Goal: Find specific fact: Find specific fact

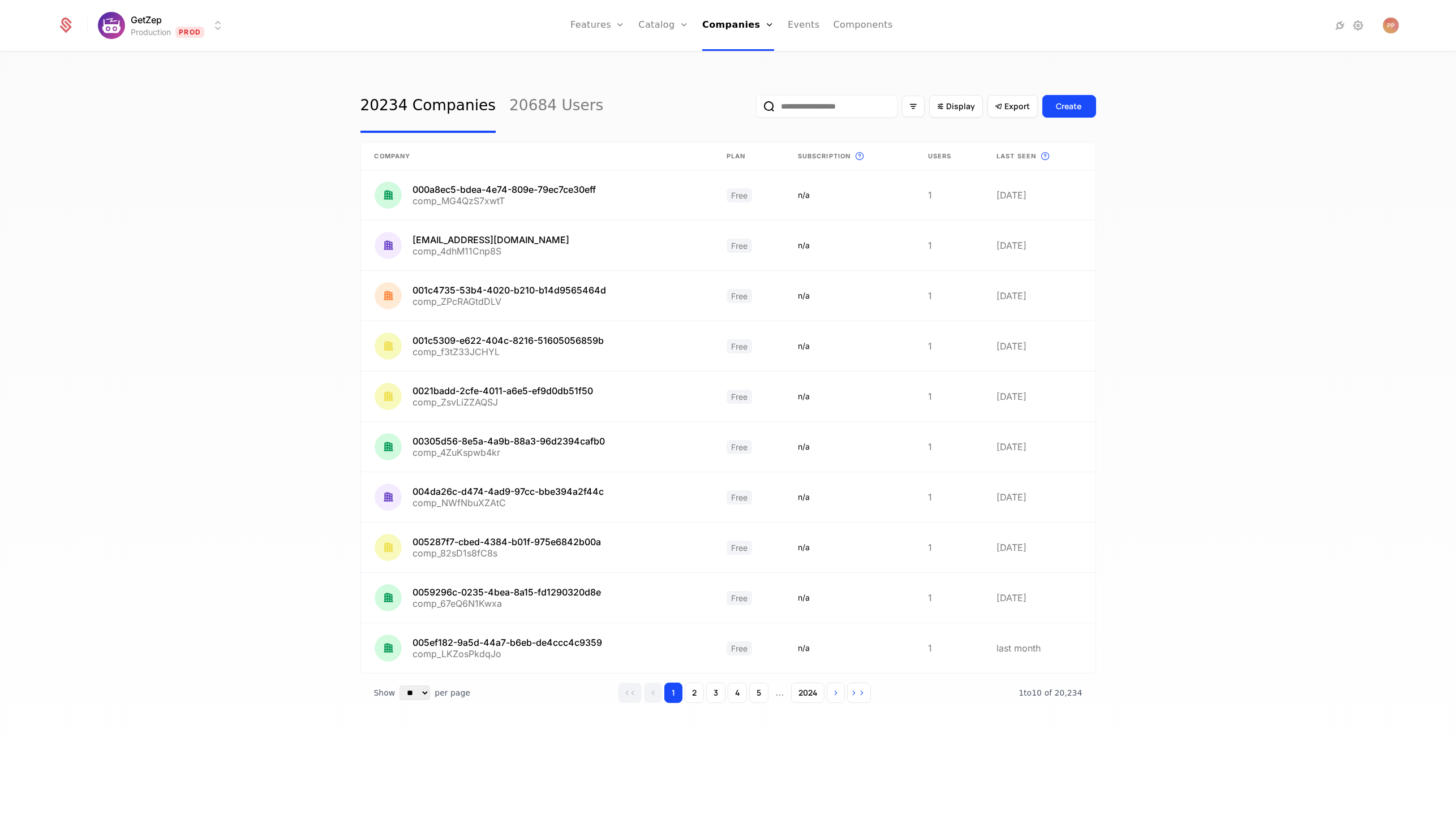
click at [828, 102] on input "email" at bounding box center [826, 106] width 141 height 23
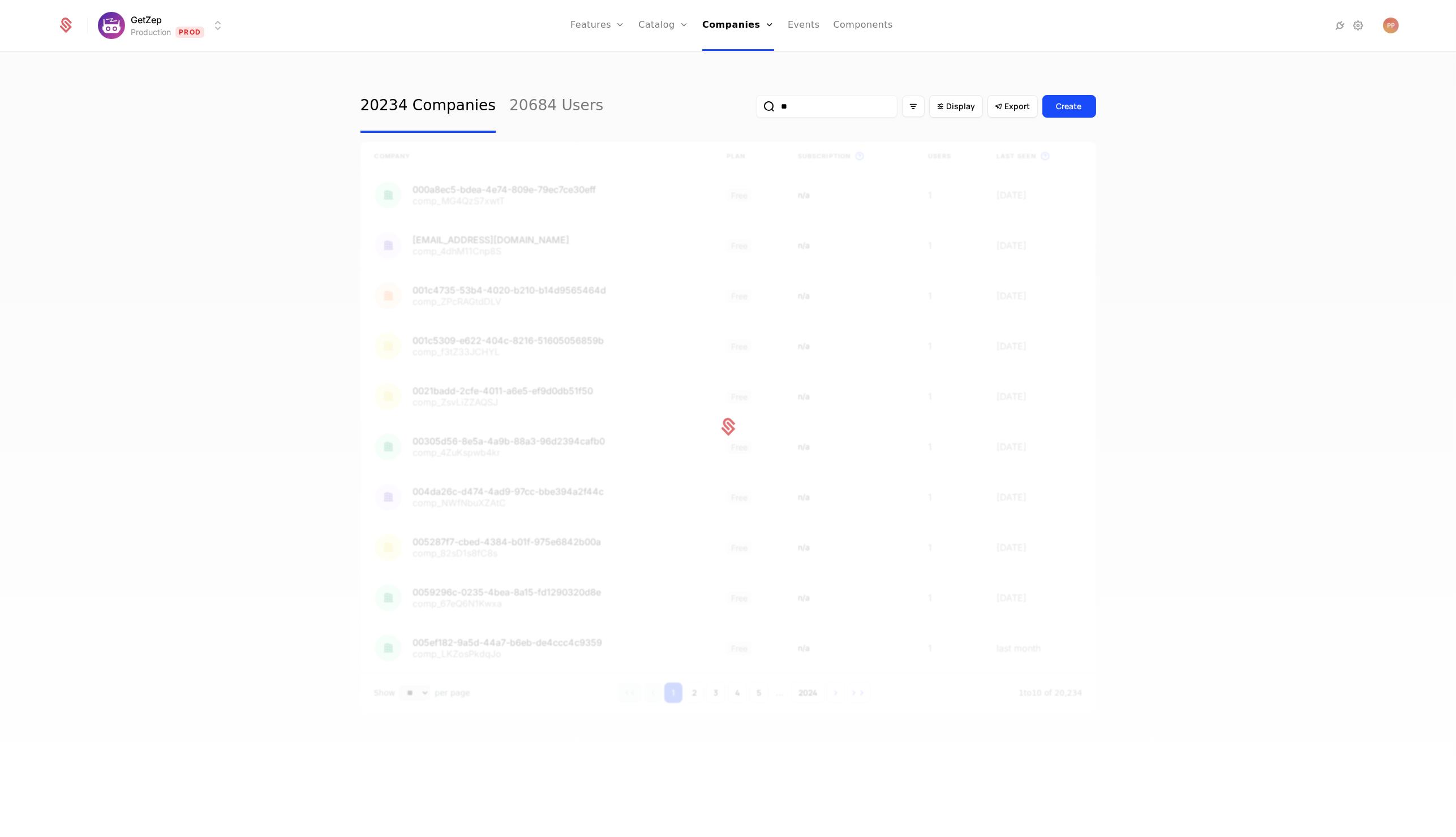
type input "*"
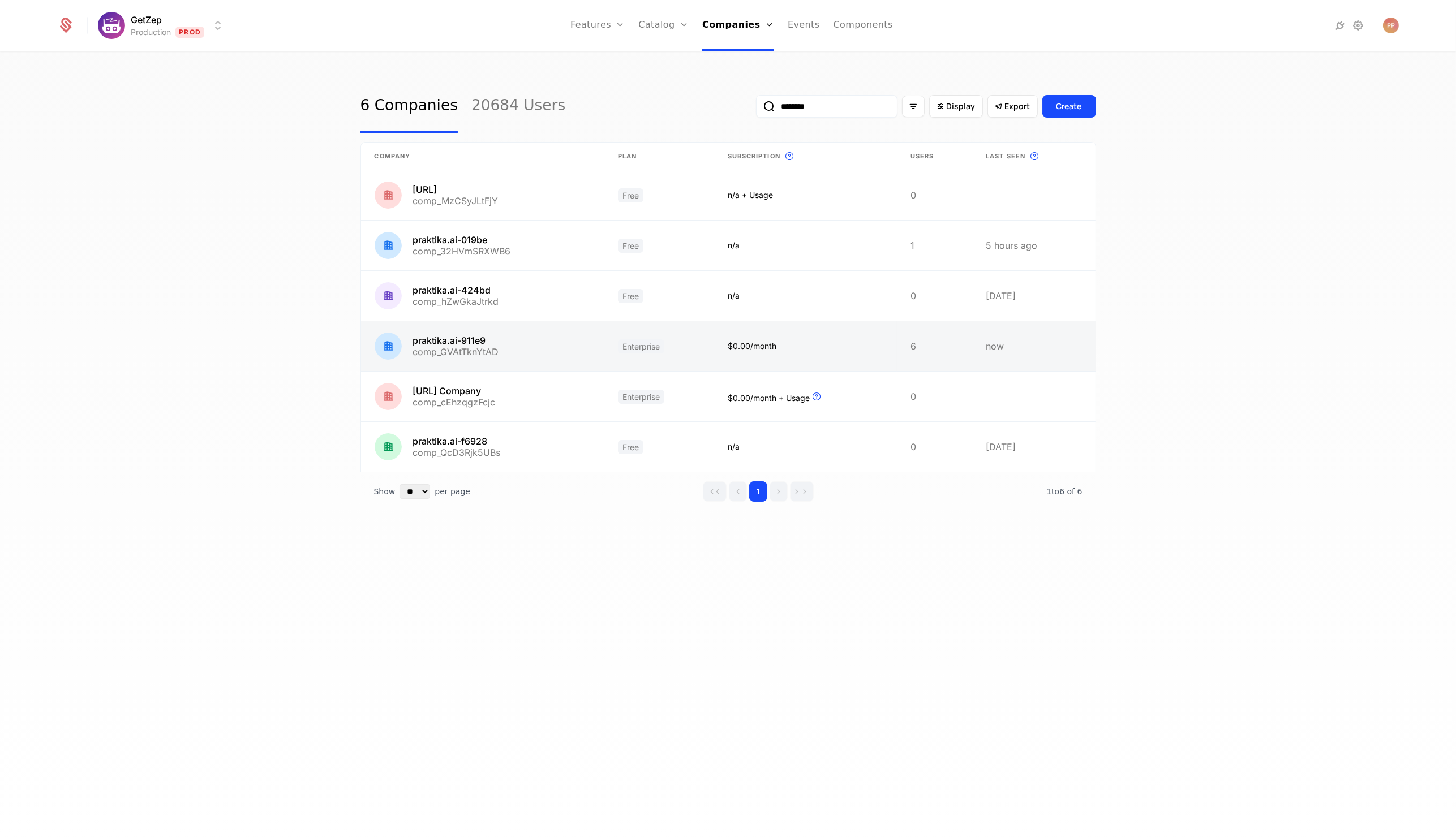
type input "********"
click at [582, 342] on link at bounding box center [483, 346] width 244 height 49
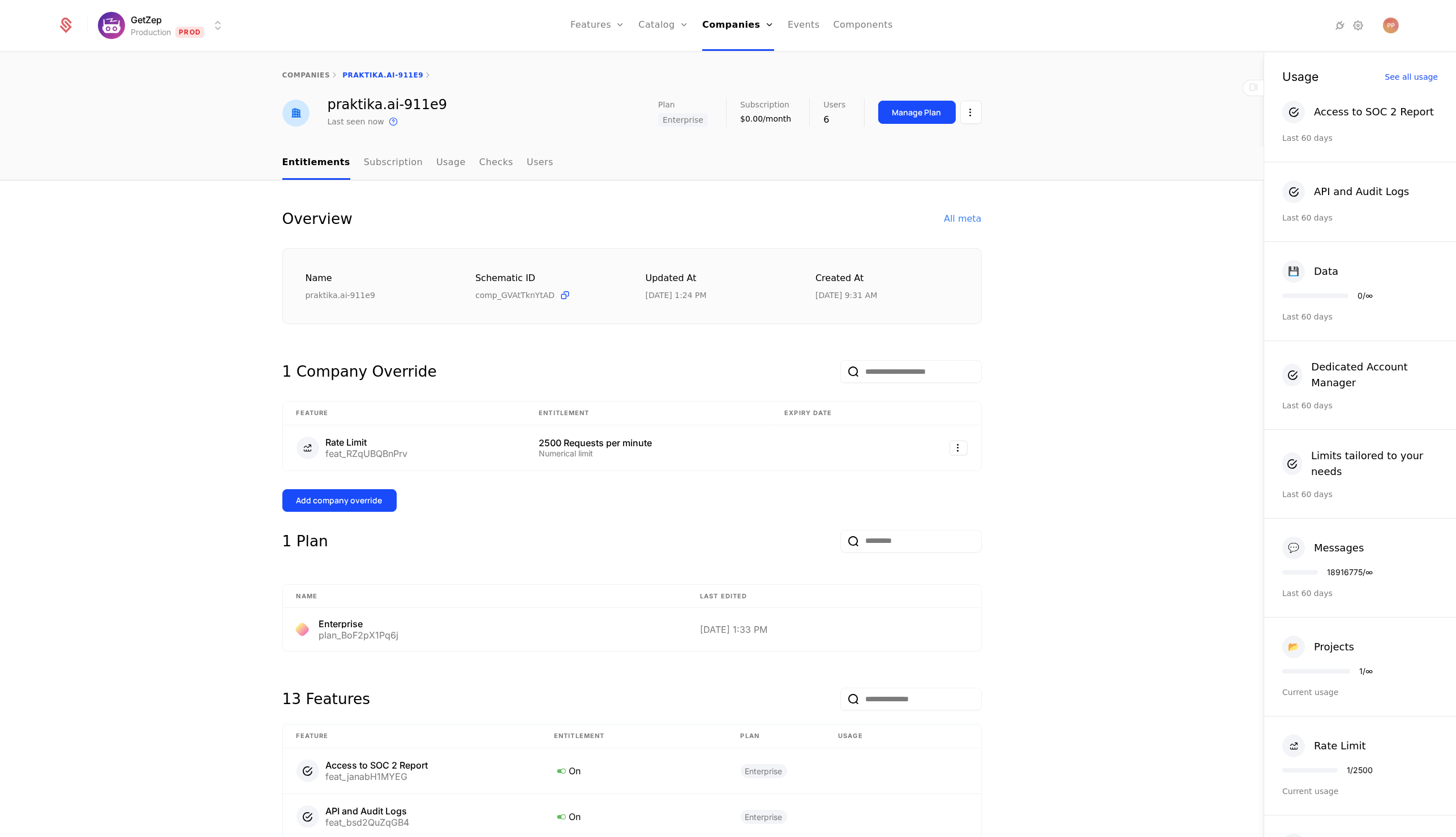
click at [965, 210] on div "Overview All meta" at bounding box center [632, 219] width 699 height 23
click at [961, 218] on div "All meta" at bounding box center [962, 219] width 37 height 14
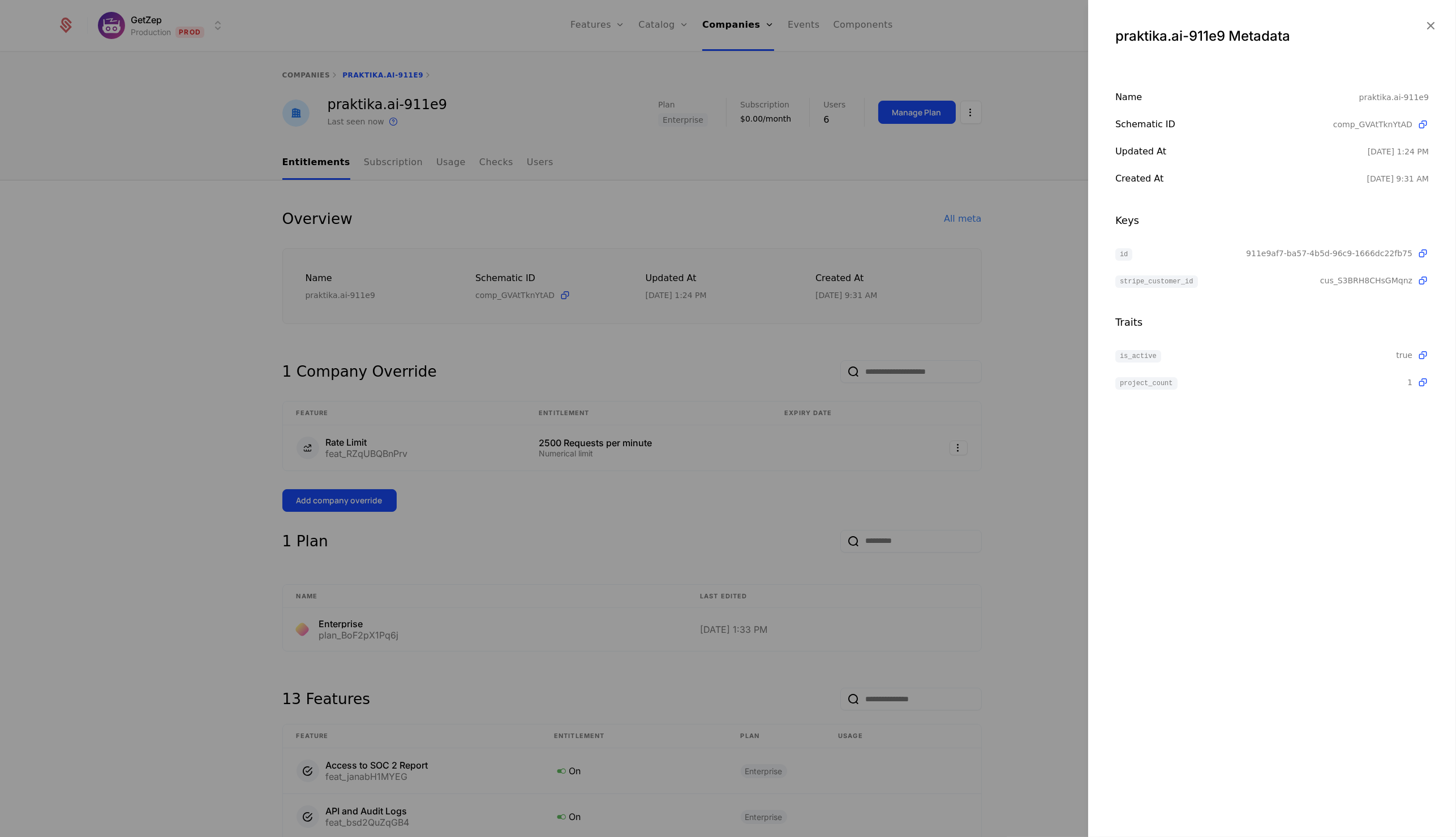
click at [1306, 238] on div "Keys id 911e9af7-ba57-4b5d-96c9-1666dc22fb75 stripe_customer_id cus_S3BRH8CHsGM…" at bounding box center [1272, 250] width 314 height 75
click at [1295, 251] on span "911e9af7-ba57-4b5d-96c9-1666dc22fb75" at bounding box center [1330, 253] width 167 height 11
copy span "911e9af7-ba57-4b5d-96c9-1666dc22fb75"
